Goal: Information Seeking & Learning: Learn about a topic

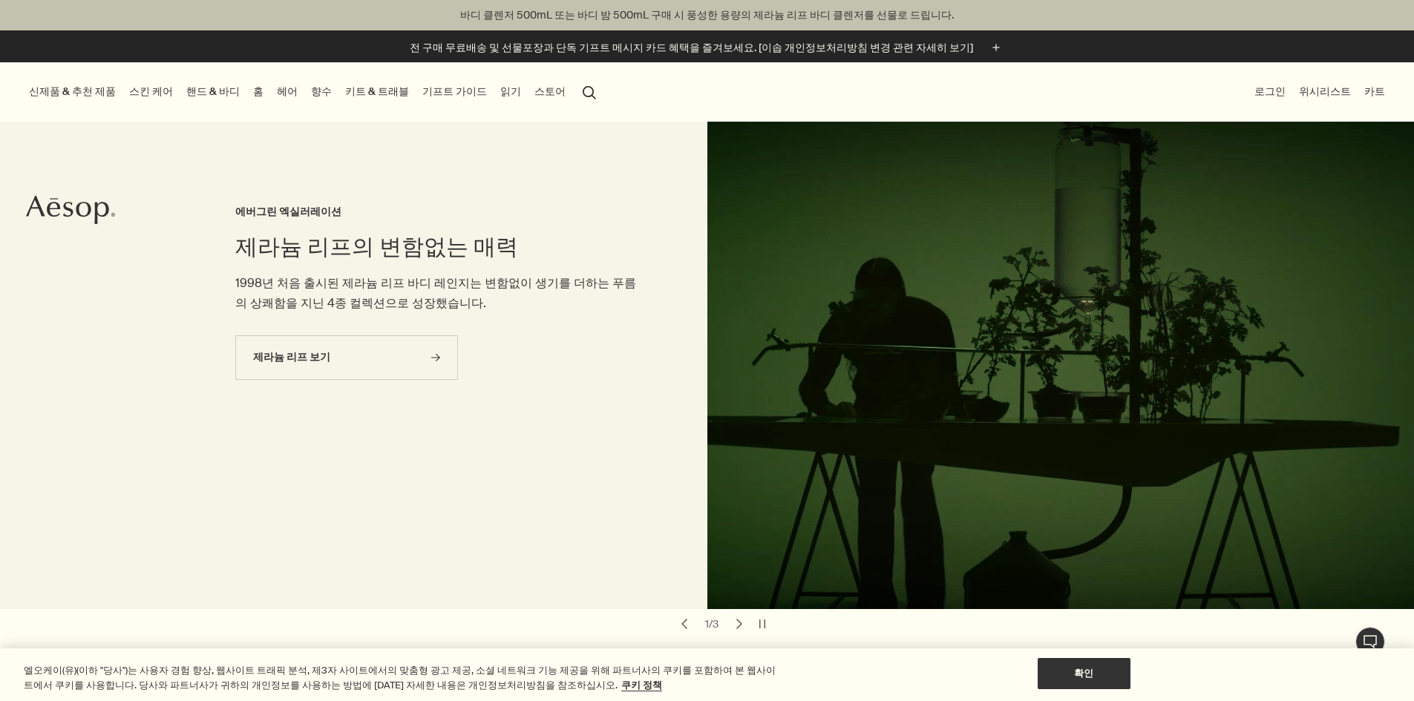
click at [175, 97] on link "스킨 케어" at bounding box center [151, 92] width 50 height 20
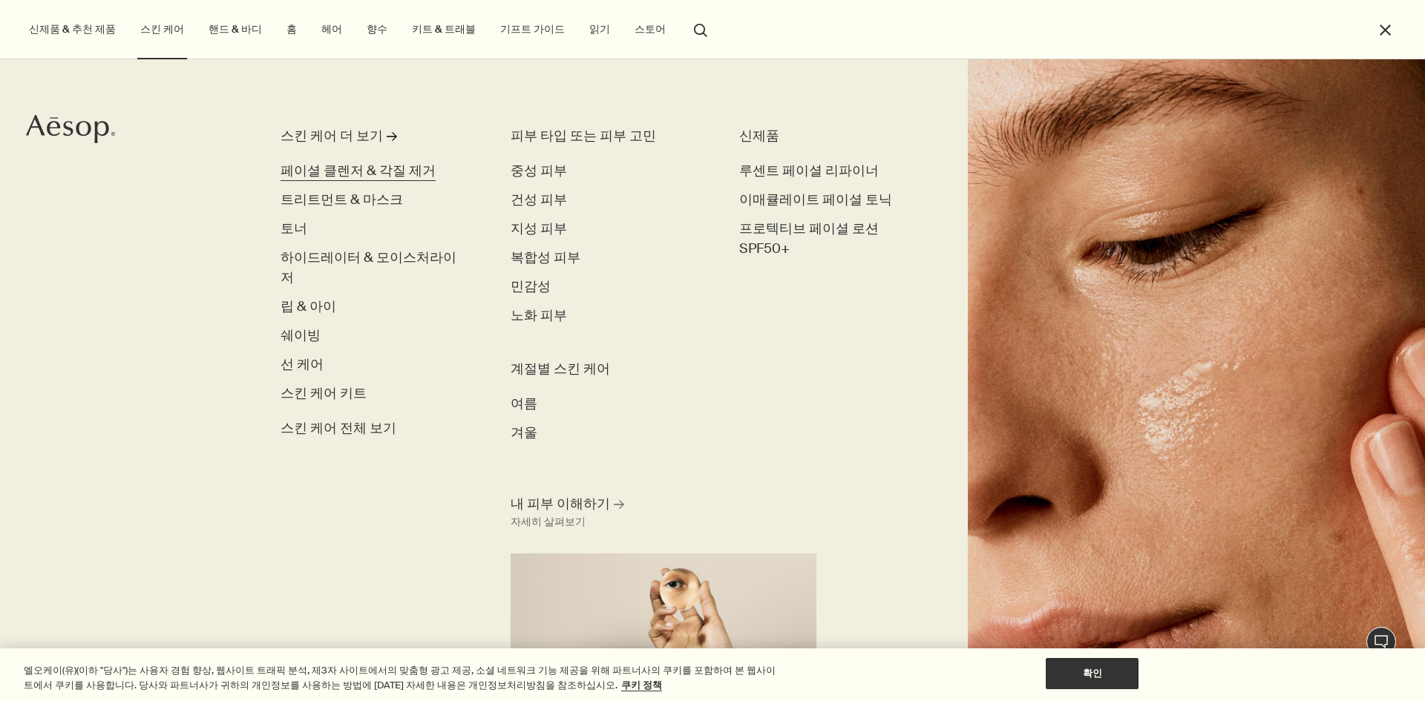
click at [318, 169] on span "페이셜 클렌저 & 각질 제거" at bounding box center [358, 171] width 155 height 18
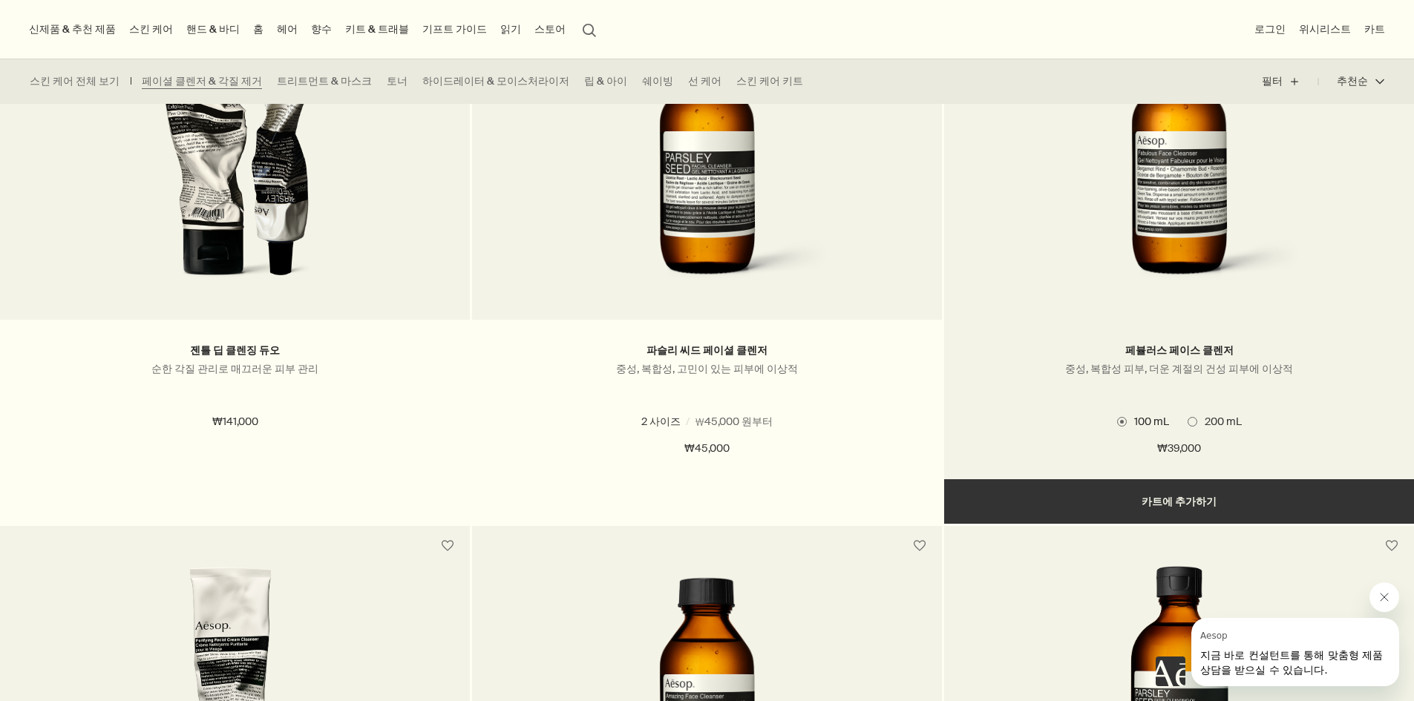
click at [1257, 274] on img at bounding box center [1178, 160] width 269 height 275
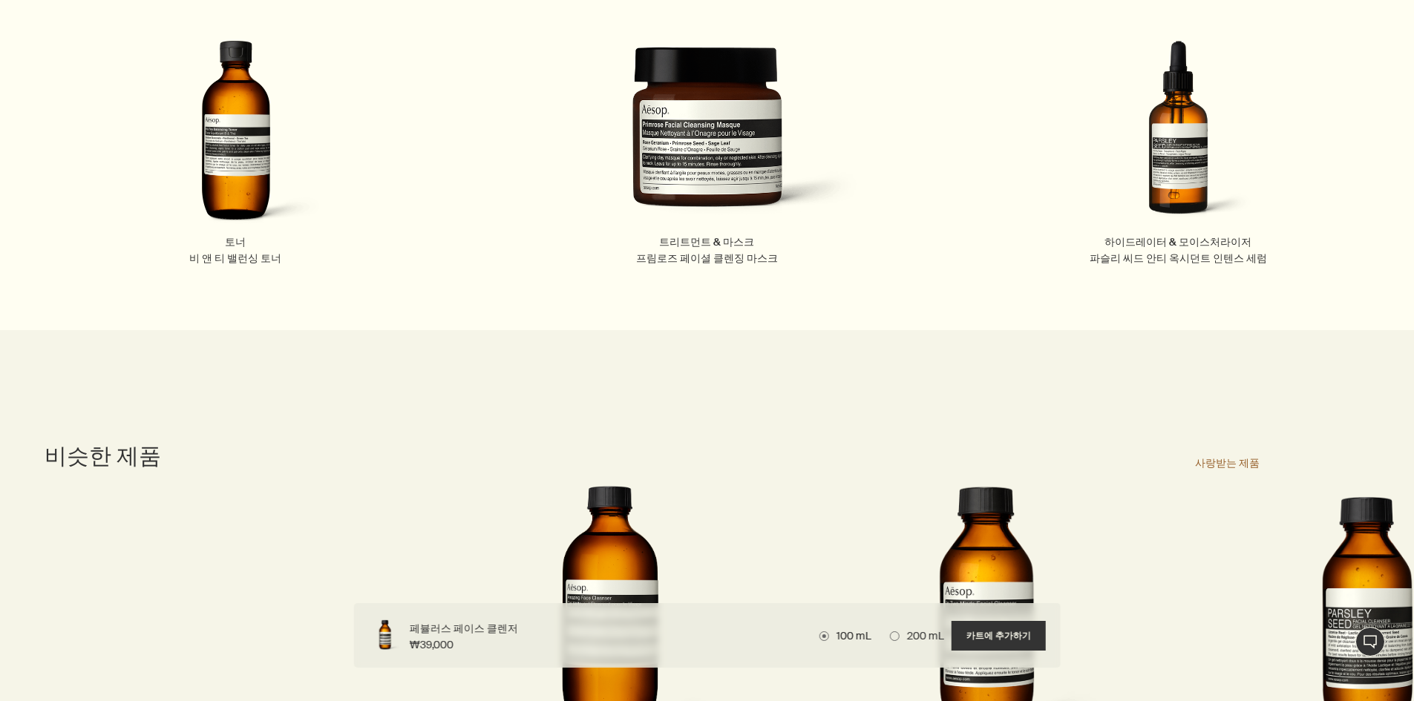
scroll to position [2133, 0]
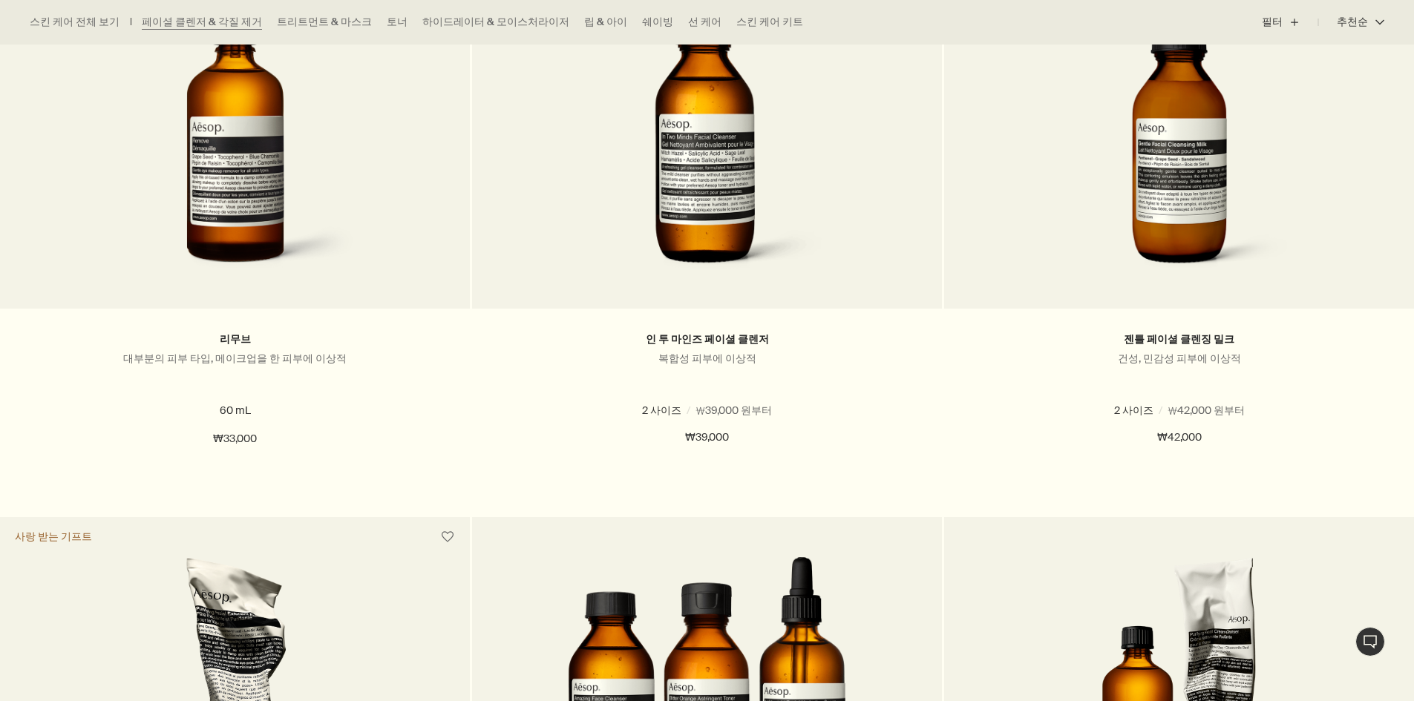
scroll to position [1633, 0]
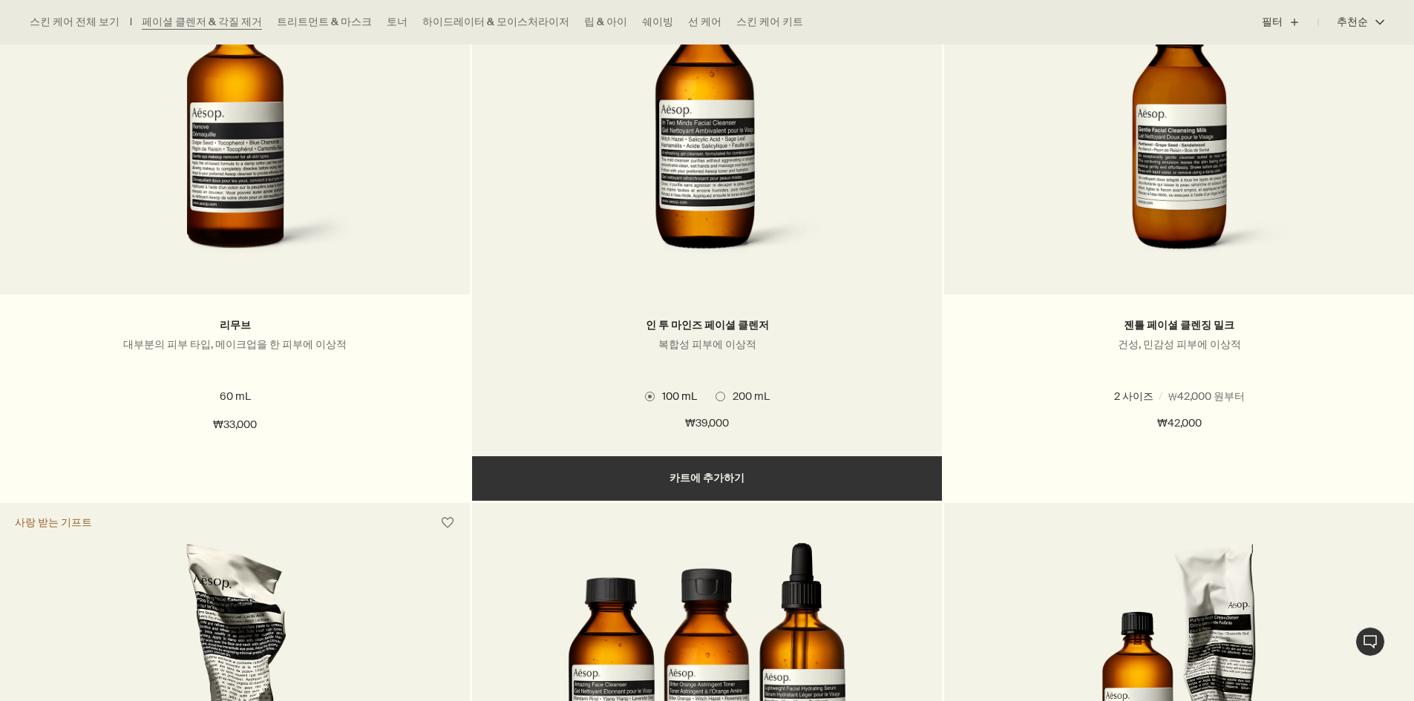
click at [619, 223] on img at bounding box center [706, 136] width 269 height 275
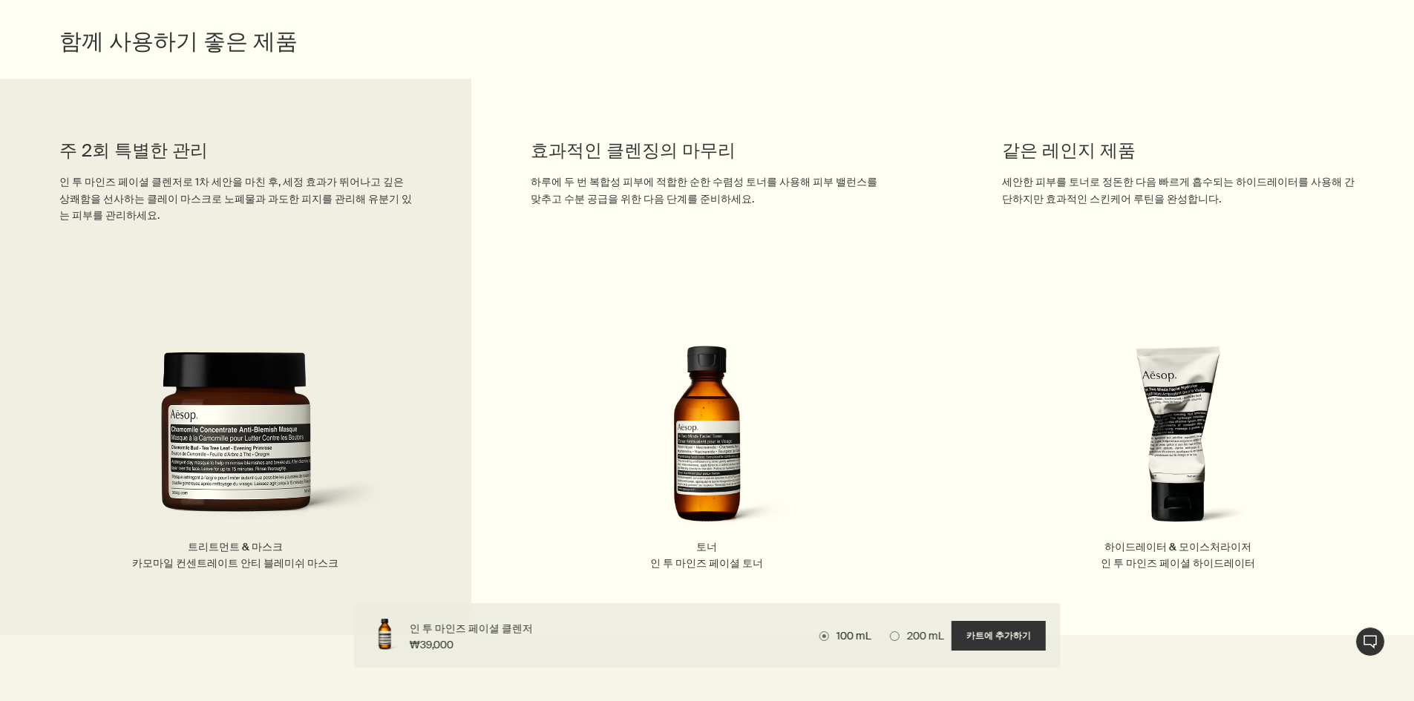
scroll to position [1744, 0]
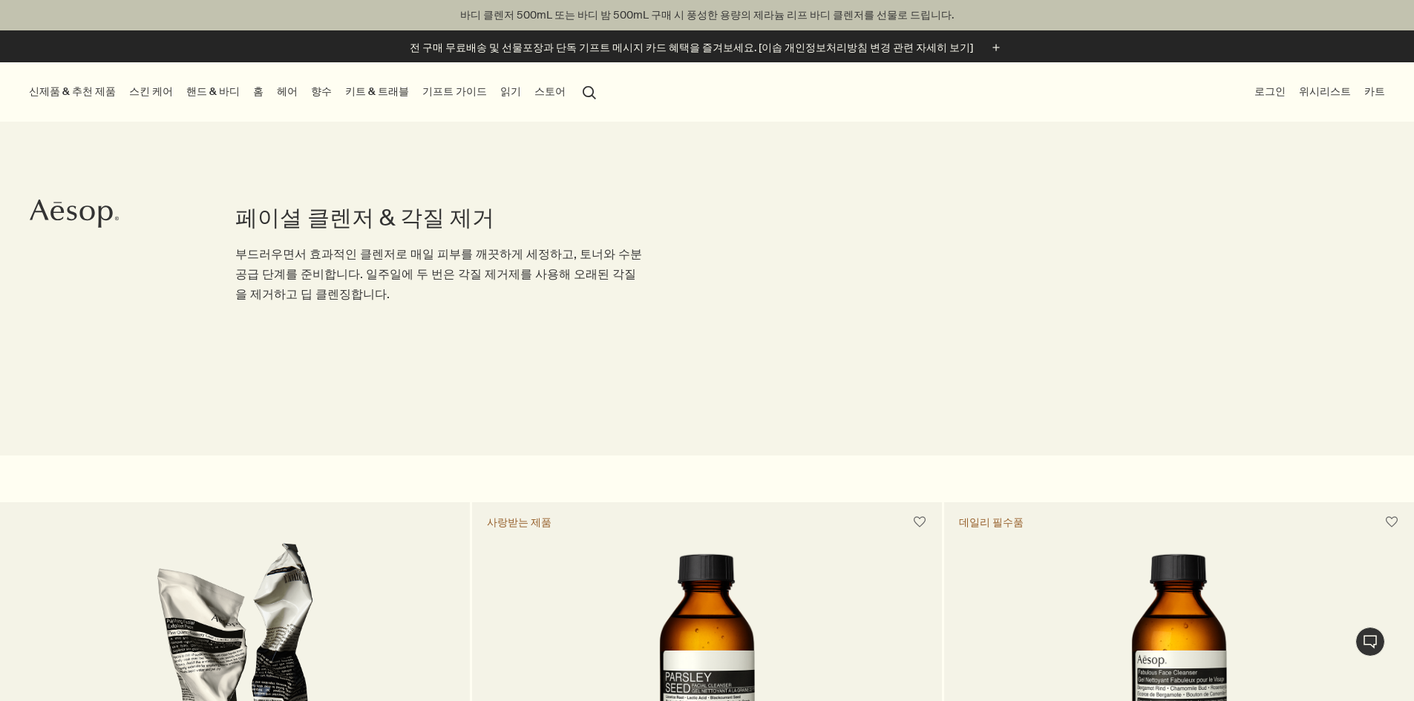
click at [165, 89] on link "스킨 케어" at bounding box center [151, 92] width 50 height 20
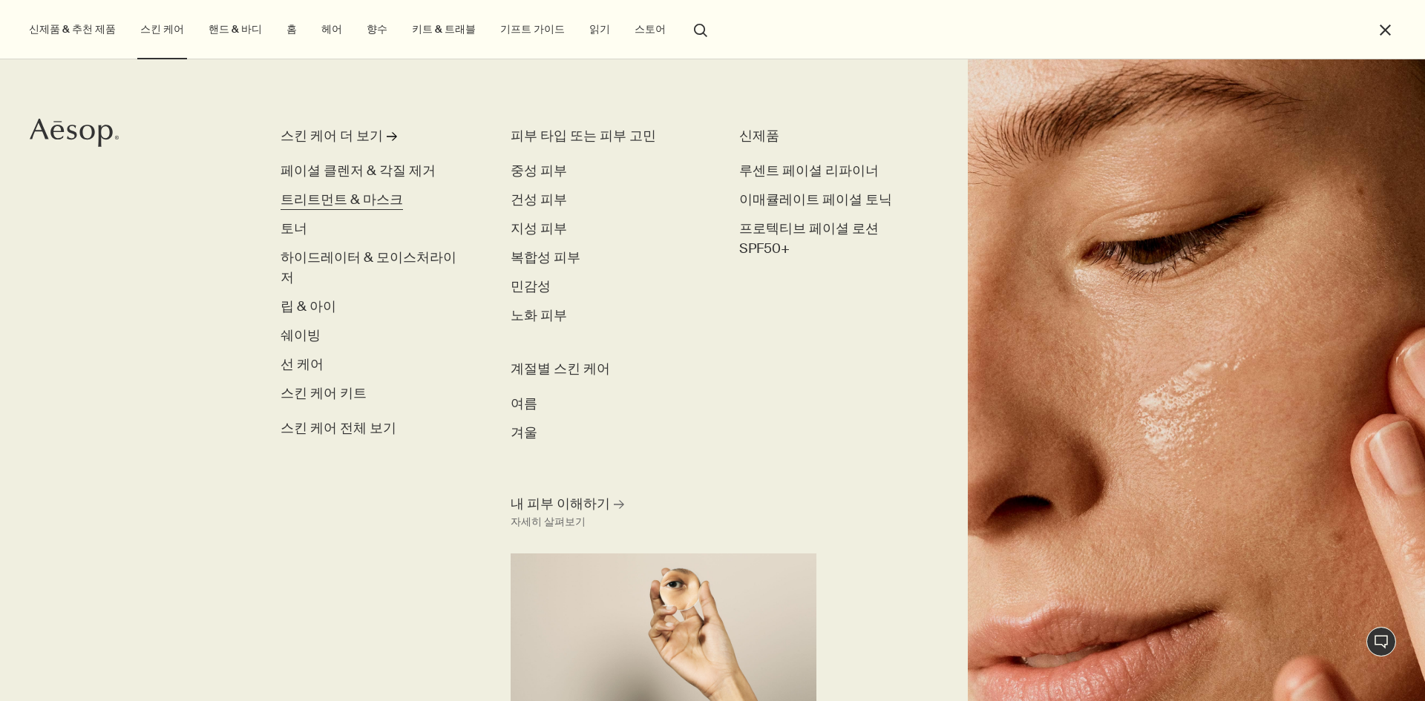
click at [340, 206] on span "트리트먼트 & 마스크" at bounding box center [342, 200] width 122 height 18
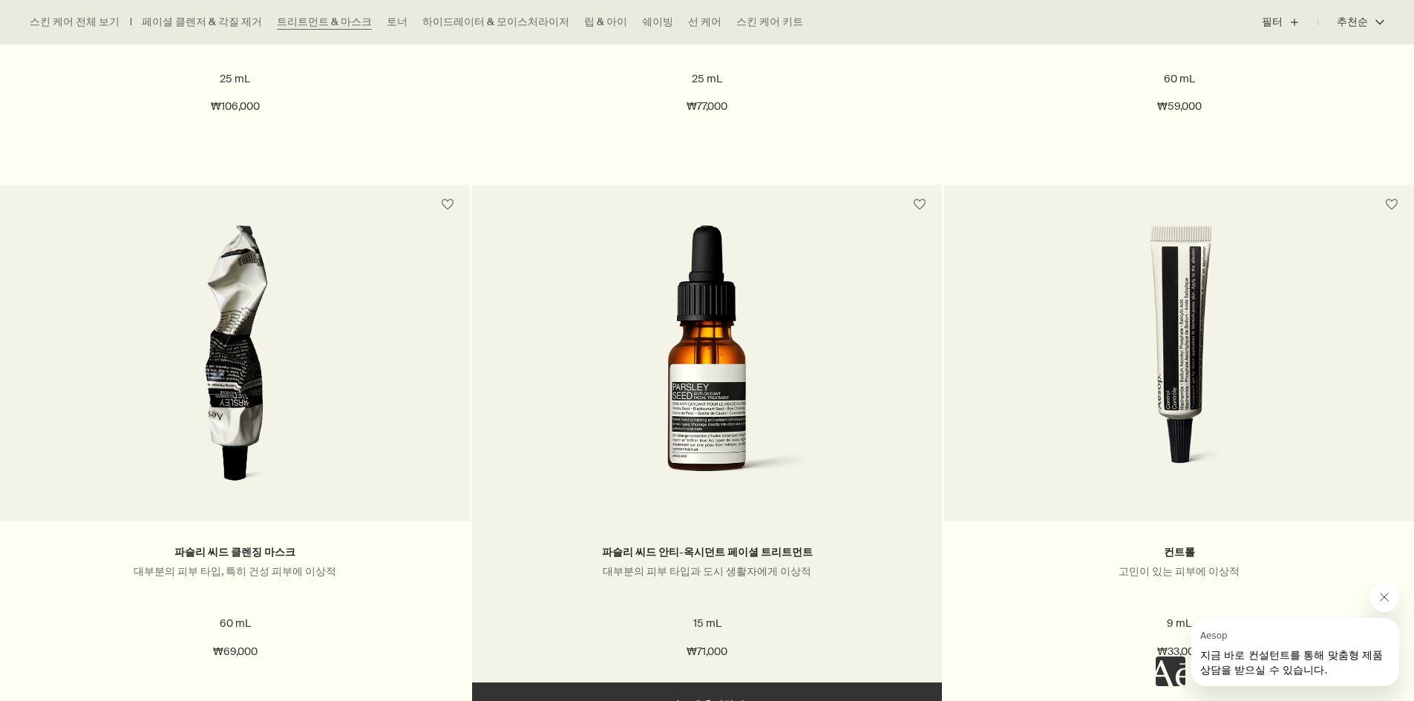
scroll to position [1595, 0]
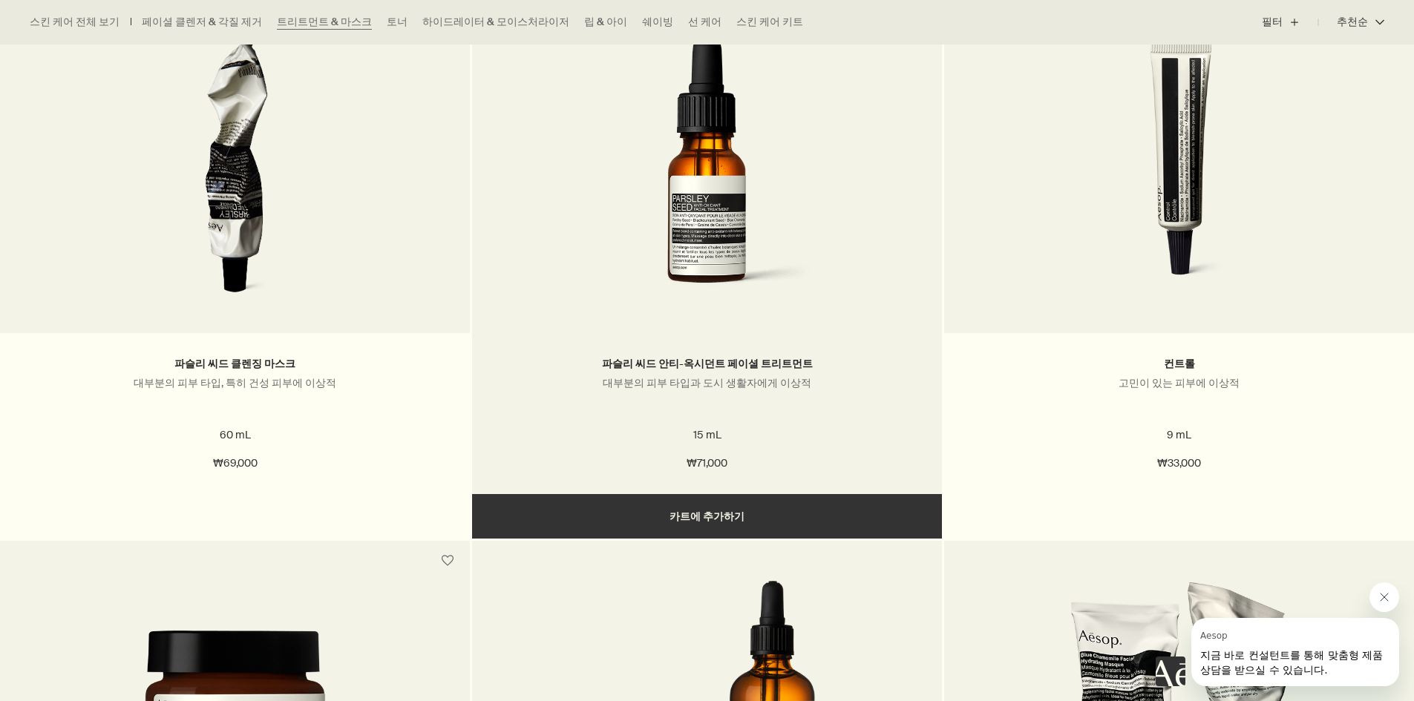
click at [734, 301] on img at bounding box center [706, 173] width 281 height 275
